Goal: Information Seeking & Learning: Find specific fact

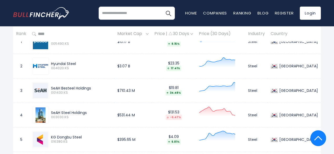
scroll to position [259, 0]
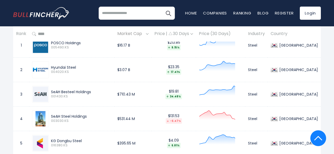
click at [38, 71] on img at bounding box center [40, 70] width 15 height 4
drag, startPoint x: 77, startPoint y: 69, endPoint x: 53, endPoint y: 64, distance: 24.1
click at [53, 64] on div "Hyundai Steel 004020.KS" at bounding box center [71, 69] width 79 height 17
copy div "Hyundai Steel"
drag, startPoint x: 92, startPoint y: 94, endPoint x: 52, endPoint y: 91, distance: 40.3
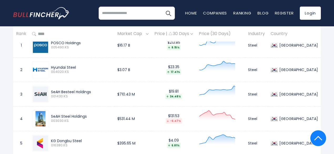
click at [52, 91] on div "SeAH Besteel Holdings" at bounding box center [81, 91] width 60 height 5
copy div "SeAH Besteel Holdings"
click at [89, 118] on div "SeAH Steel Holdings" at bounding box center [81, 116] width 60 height 5
drag, startPoint x: 89, startPoint y: 118, endPoint x: 51, endPoint y: 116, distance: 37.6
click at [51, 116] on div "SeAH Steel Holdings 003030.KS" at bounding box center [80, 118] width 63 height 9
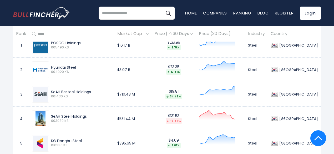
copy div "SeAH Steel Holdings"
drag, startPoint x: 84, startPoint y: 142, endPoint x: 48, endPoint y: 137, distance: 36.8
click at [48, 137] on div "KG Dongbu Steel 016380.KS" at bounding box center [71, 143] width 79 height 17
click at [48, 137] on img at bounding box center [40, 142] width 15 height 15
copy div "KG Dongbu Steel"
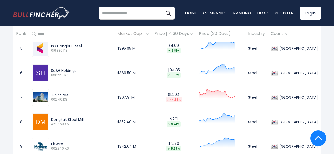
scroll to position [364, 0]
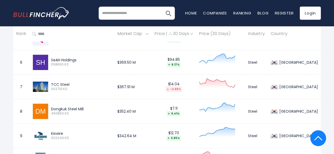
drag, startPoint x: 71, startPoint y: 85, endPoint x: 52, endPoint y: 83, distance: 18.7
click at [52, 83] on div "TCC Steel 002710.KS" at bounding box center [71, 86] width 79 height 17
copy div "TCC Steel"
click at [52, 83] on div "TCC Steel 002710.KS" at bounding box center [71, 86] width 79 height 17
drag, startPoint x: 71, startPoint y: 85, endPoint x: 53, endPoint y: 83, distance: 18.3
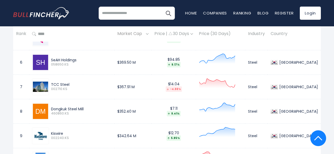
click at [53, 83] on div "TCC Steel" at bounding box center [81, 84] width 60 height 5
copy div "TCC Steel"
drag, startPoint x: 85, startPoint y: 110, endPoint x: 52, endPoint y: 108, distance: 33.5
click at [52, 108] on div "Dongkuk Steel Mill" at bounding box center [81, 108] width 60 height 5
copy div "Dongkuk Steel Mill"
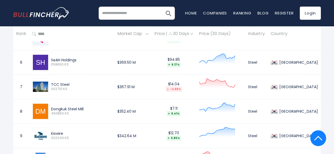
drag, startPoint x: 66, startPoint y: 133, endPoint x: 51, endPoint y: 133, distance: 15.2
click at [51, 133] on div "Kiswire 002240.KS" at bounding box center [80, 135] width 63 height 9
copy div "Kiswire"
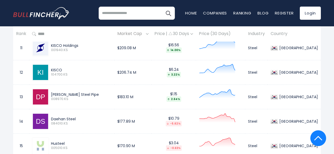
scroll to position [511, 0]
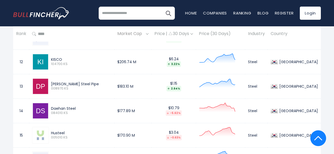
drag, startPoint x: 91, startPoint y: 85, endPoint x: 52, endPoint y: 82, distance: 38.7
click at [52, 82] on div "[PERSON_NAME] Steel Pipe" at bounding box center [81, 83] width 60 height 5
copy div "[PERSON_NAME] Steel Pipe"
drag, startPoint x: 77, startPoint y: 109, endPoint x: 52, endPoint y: 106, distance: 25.4
click at [52, 106] on div "Daehan Steel 084010.KS" at bounding box center [71, 110] width 79 height 17
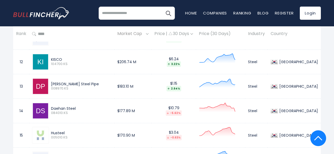
copy div "Daehan Steel"
